Goal: Information Seeking & Learning: Find specific fact

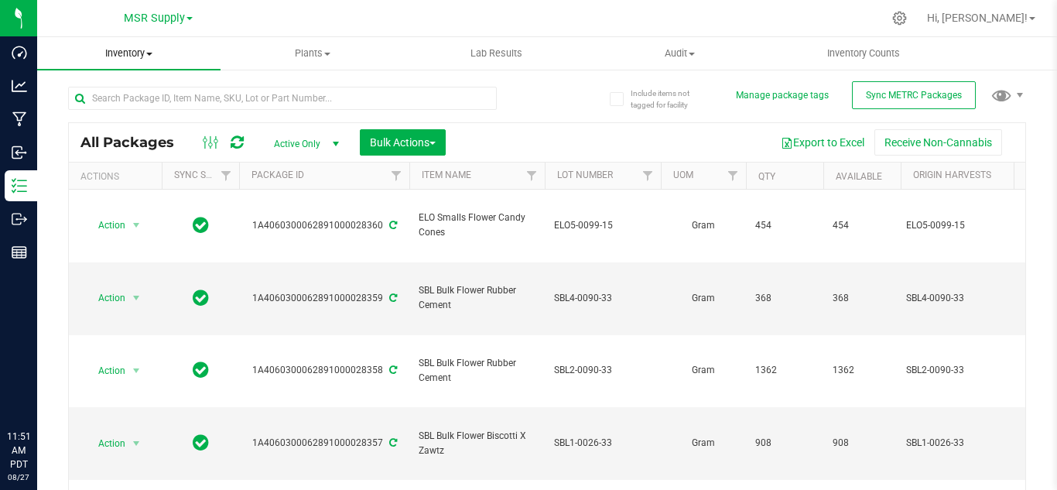
click at [116, 50] on span "Inventory" at bounding box center [128, 53] width 183 height 14
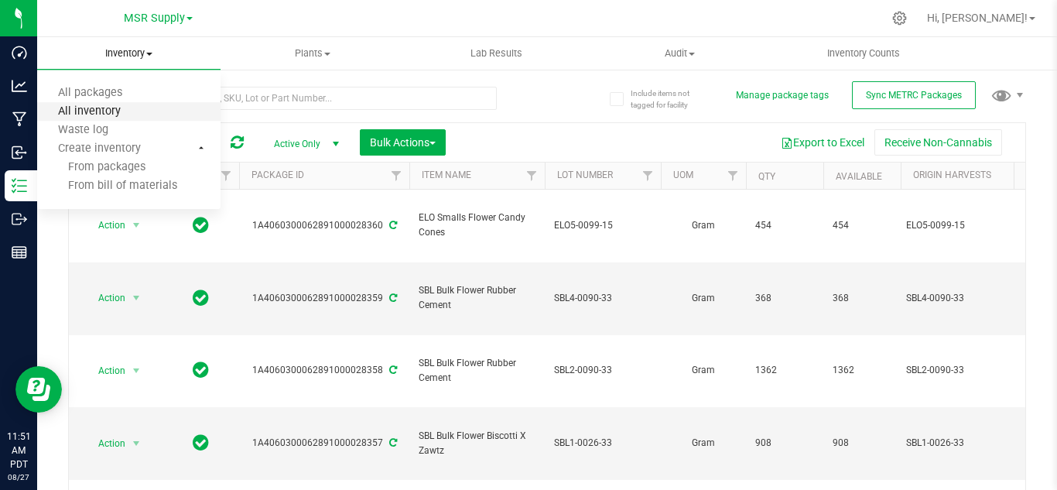
click at [122, 115] on span "All inventory" at bounding box center [89, 111] width 104 height 13
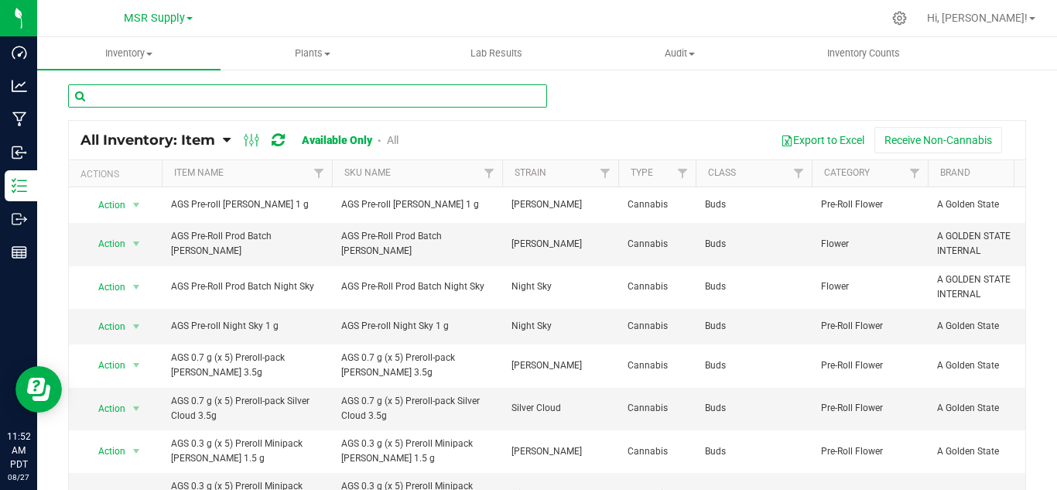
click at [220, 98] on input "text" at bounding box center [307, 95] width 479 height 23
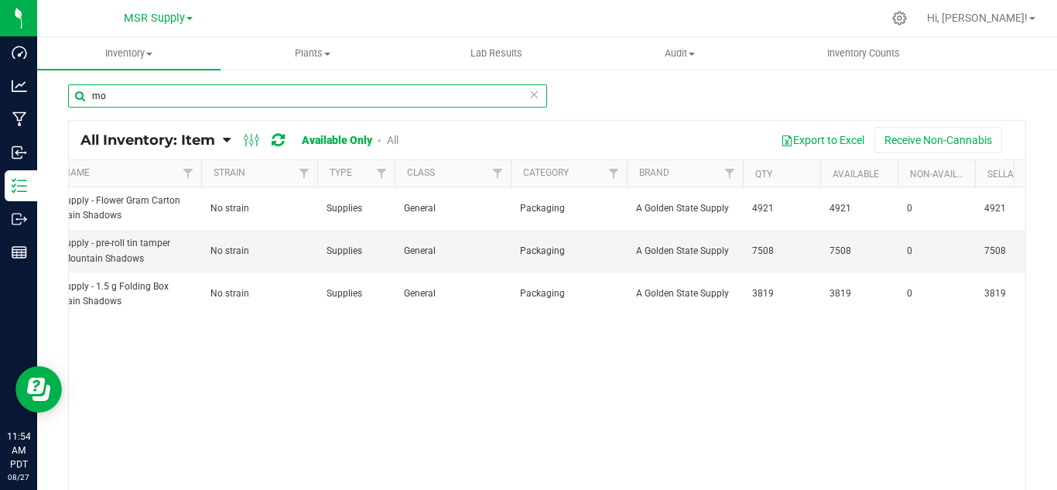
type input "m"
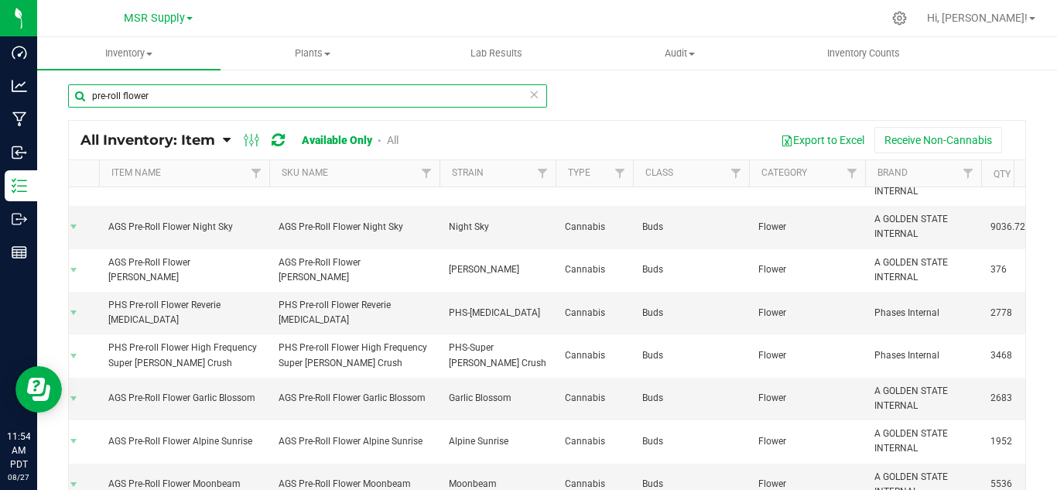
scroll to position [98, 63]
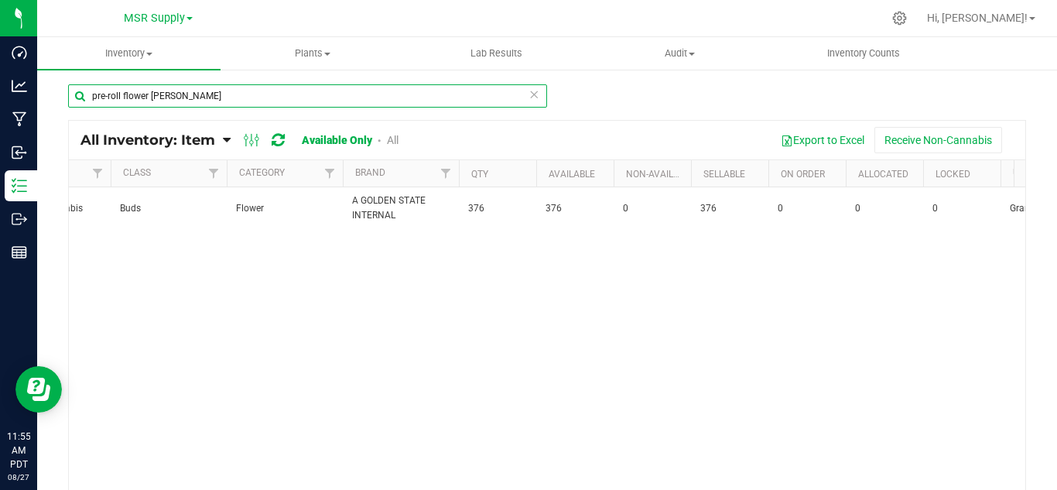
scroll to position [0, 624]
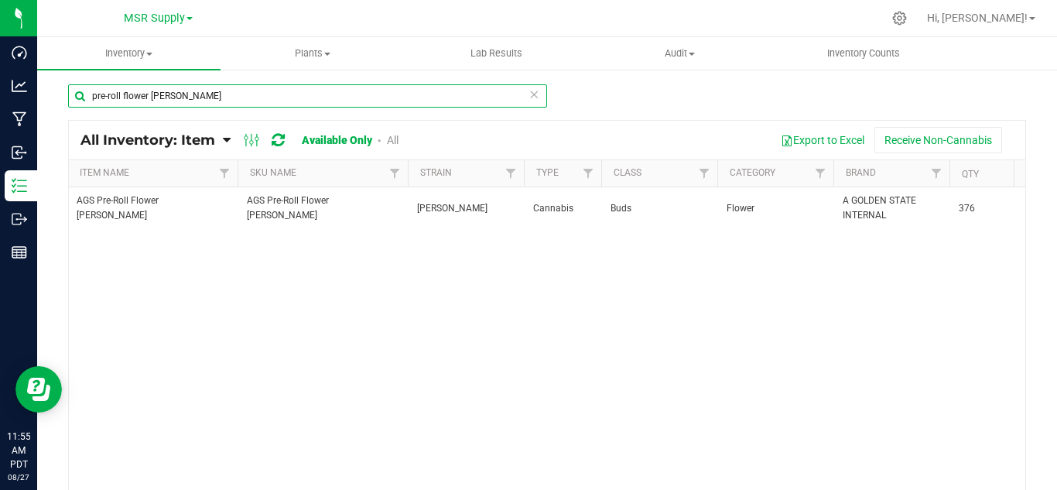
type input "pre-roll flower [PERSON_NAME]"
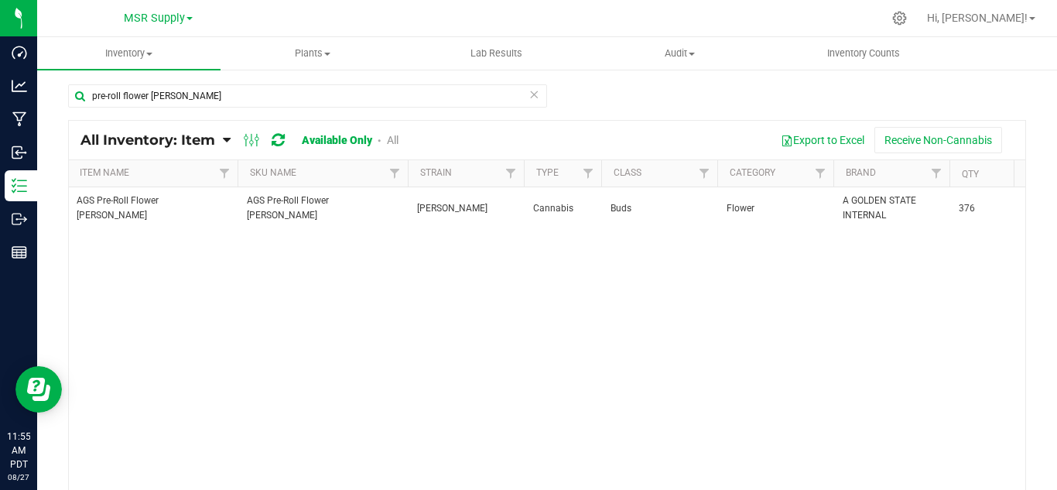
click at [529, 97] on icon at bounding box center [534, 93] width 11 height 19
